Goal: Transaction & Acquisition: Purchase product/service

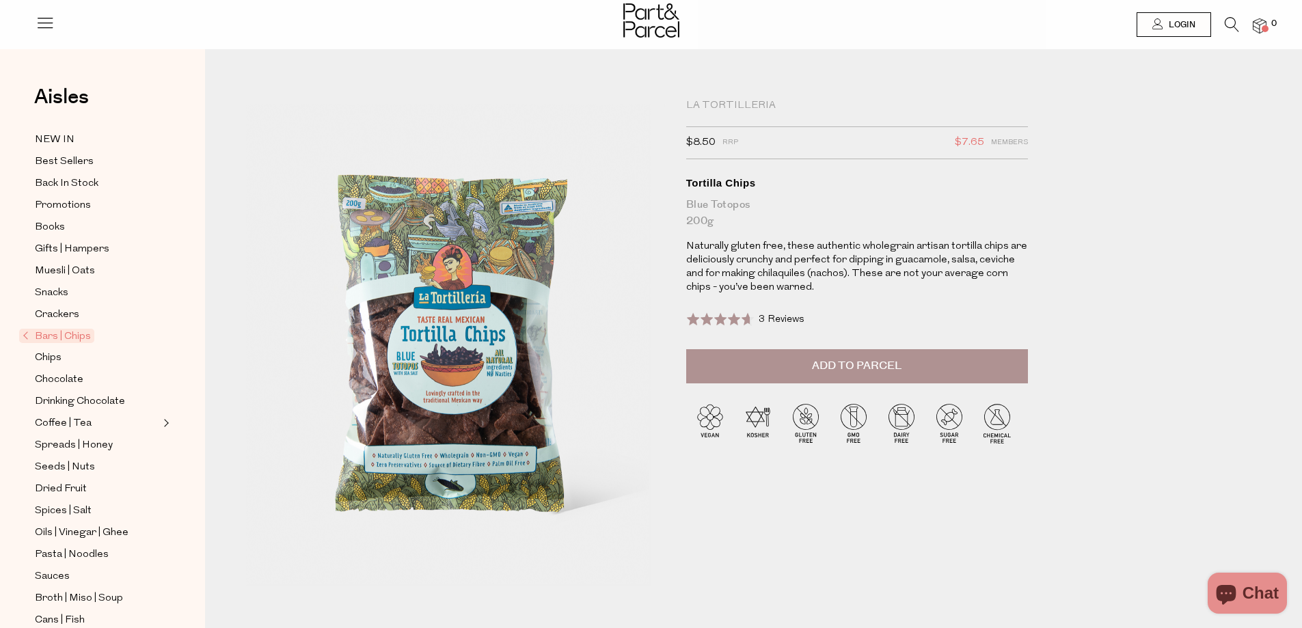
click at [768, 320] on span "3 Reviews" at bounding box center [782, 319] width 46 height 10
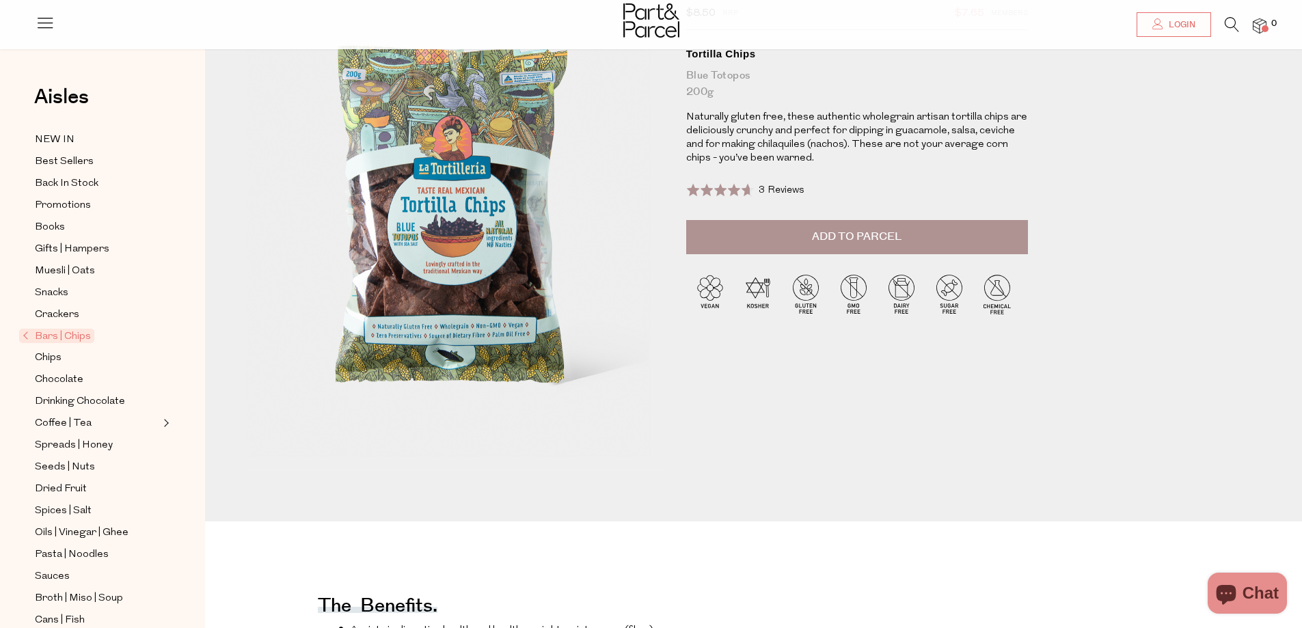
scroll to position [137, 0]
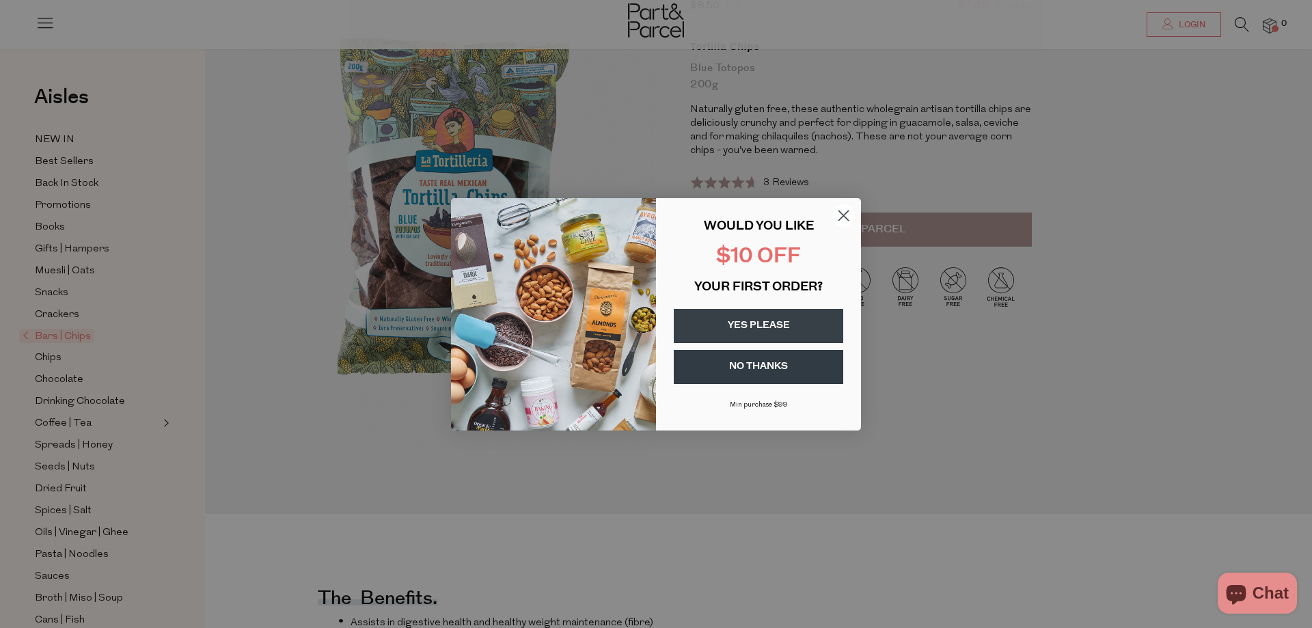
click at [843, 217] on icon "Close dialog" at bounding box center [844, 216] width 10 height 10
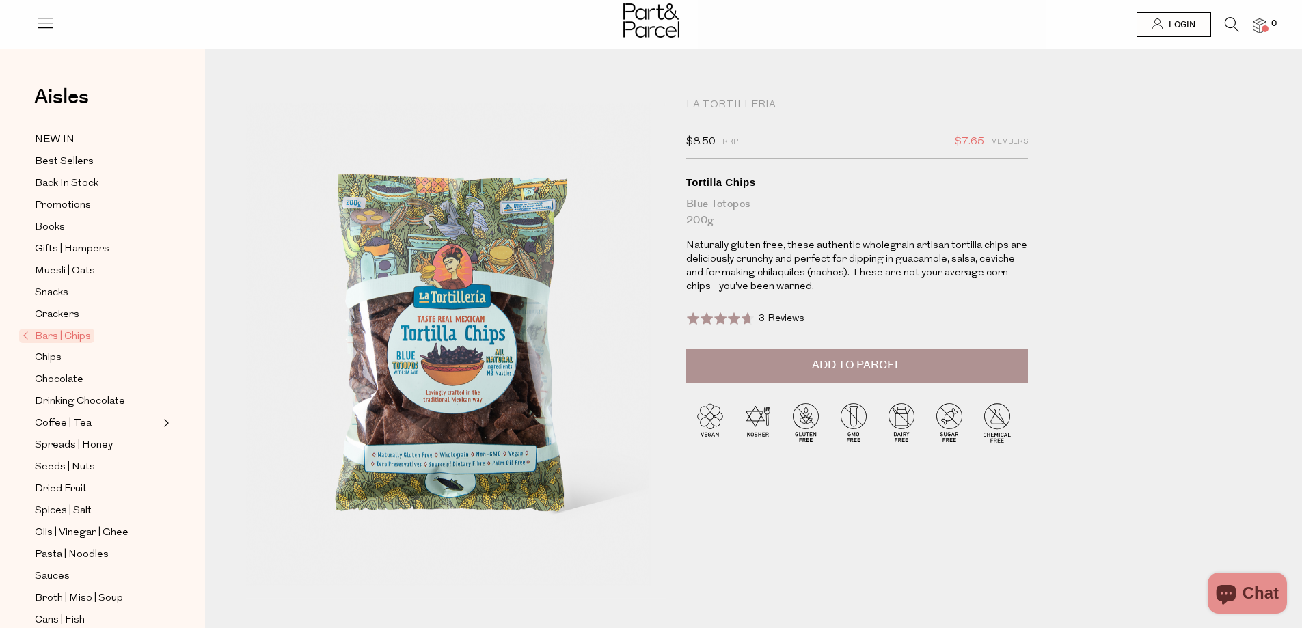
scroll to position [0, 0]
click at [729, 180] on div "Tortilla Chips" at bounding box center [857, 183] width 342 height 14
copy h1 "Tortilla Chips"
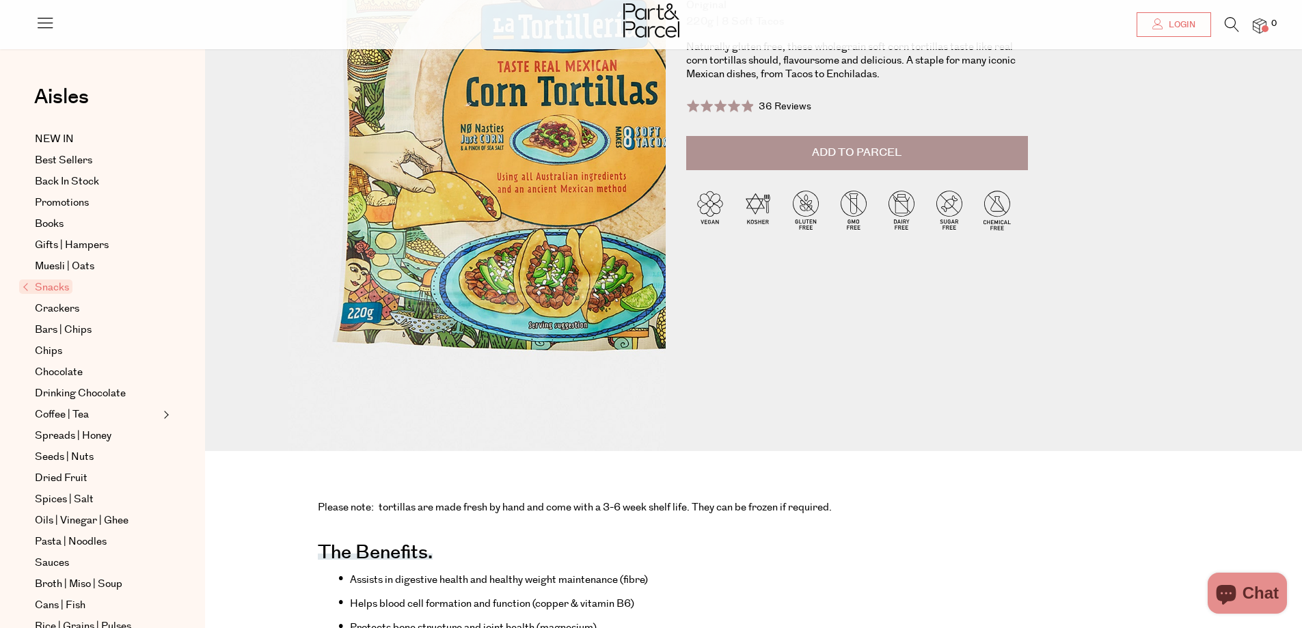
scroll to position [205, 0]
